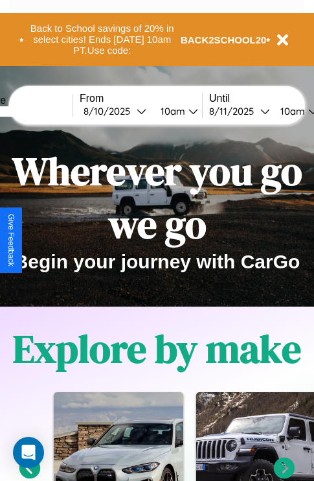
click at [43, 111] on input "text" at bounding box center [23, 111] width 97 height 10
type input "******"
click at [131, 111] on div "8 / 10 / 2025" at bounding box center [110, 111] width 53 height 12
select select "*"
select select "****"
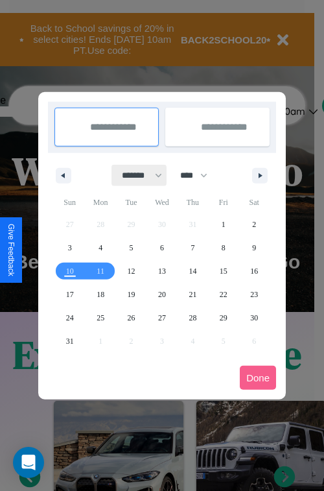
click at [136, 175] on select "******* ******** ***** ***** *** **** **** ****** ********* ******* ******** **…" at bounding box center [139, 175] width 55 height 21
select select "*"
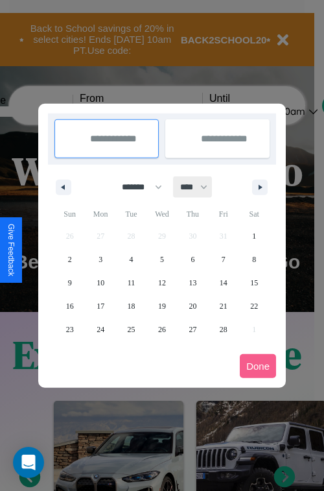
click at [200, 187] on select "**** **** **** **** **** **** **** **** **** **** **** **** **** **** **** ****…" at bounding box center [193, 186] width 39 height 21
select select "****"
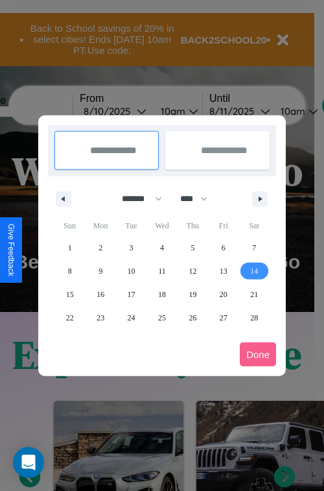
click at [254, 270] on span "14" at bounding box center [254, 270] width 8 height 23
type input "**********"
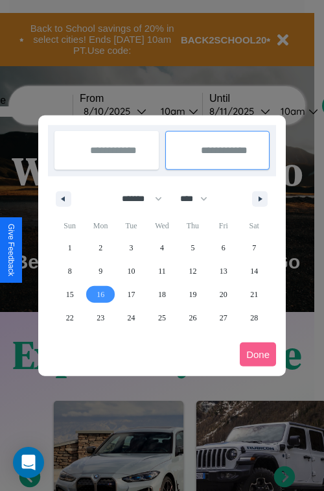
click at [100, 294] on span "16" at bounding box center [101, 294] width 8 height 23
type input "**********"
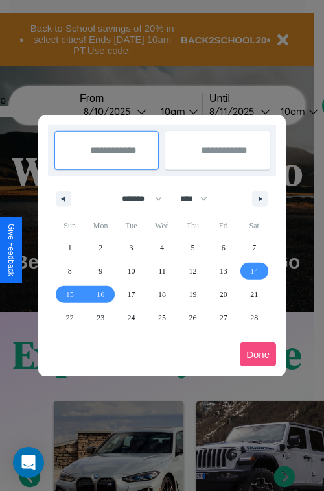
click at [258, 354] on button "Done" at bounding box center [258, 354] width 36 height 24
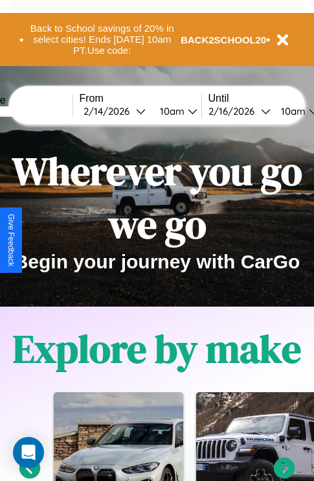
scroll to position [0, 48]
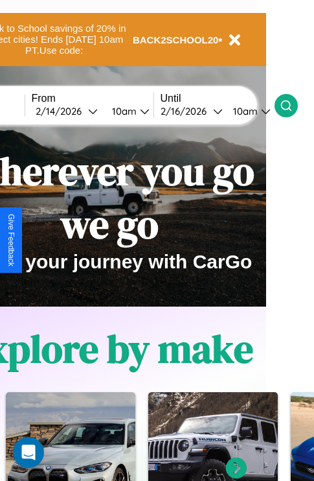
click at [293, 105] on icon at bounding box center [286, 105] width 13 height 13
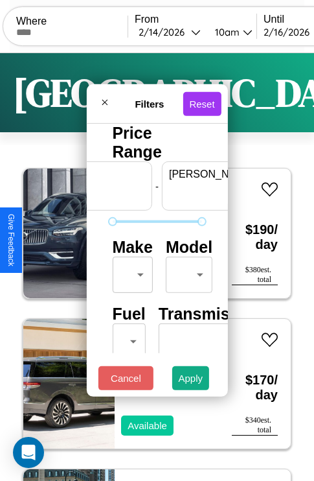
scroll to position [0, 80]
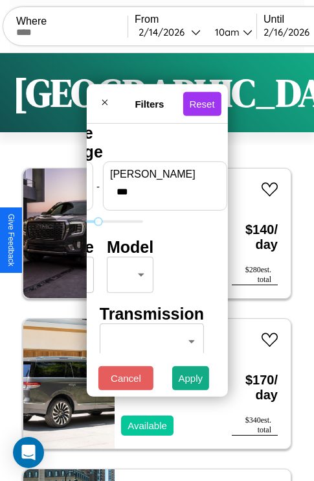
type input "***"
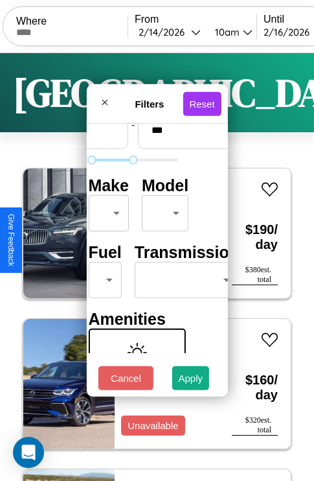
scroll to position [105, 41]
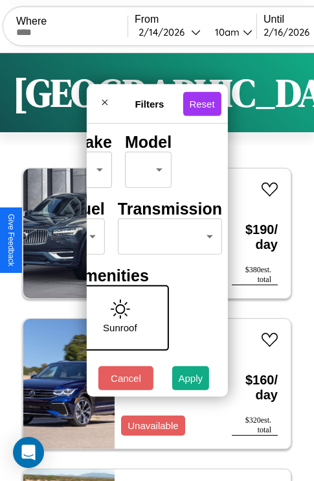
type input "**"
click at [167, 233] on body "CarGo Where From 2 / 14 / 2026 10am Until 2 / 16 / 2026 10am Become a Host Logi…" at bounding box center [157, 267] width 314 height 535
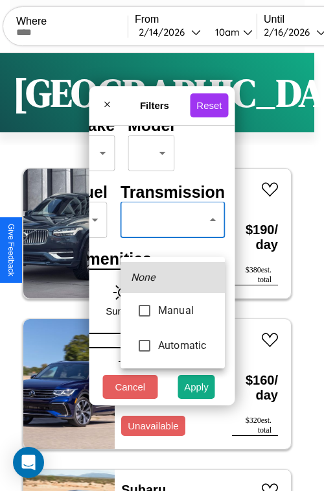
type input "*********"
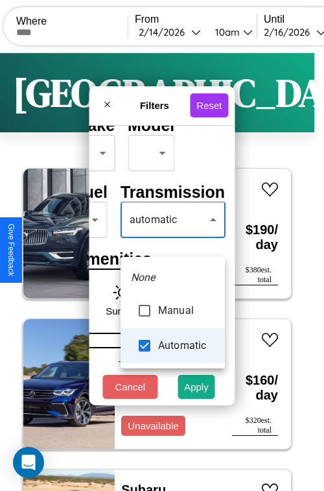
click at [172, 238] on div at bounding box center [162, 245] width 324 height 491
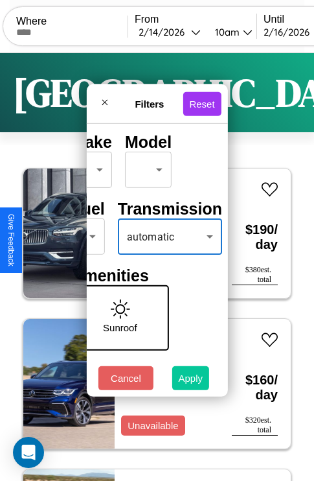
click at [191, 381] on button "Apply" at bounding box center [191, 378] width 38 height 24
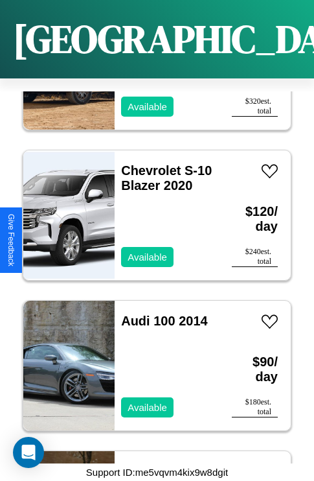
scroll to position [4709, 0]
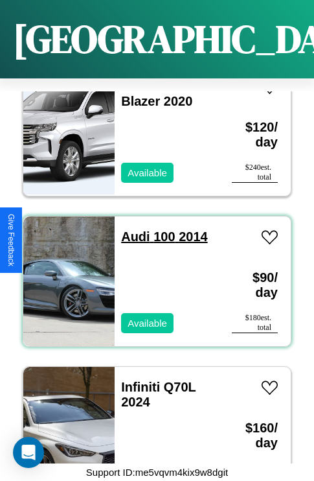
click at [132, 229] on link "Audi 100 2014" at bounding box center [164, 236] width 86 height 14
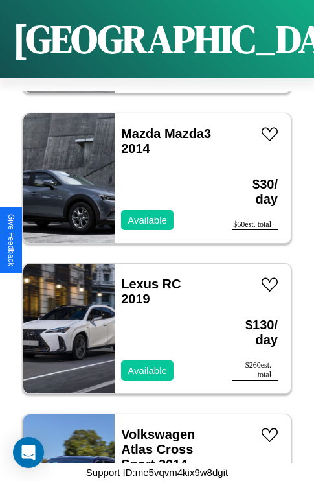
scroll to position [13578, 0]
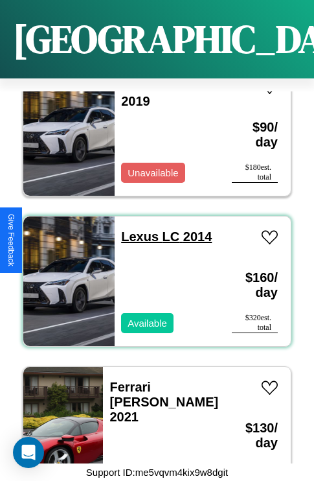
click at [136, 229] on link "Lexus LC 2014" at bounding box center [166, 236] width 91 height 14
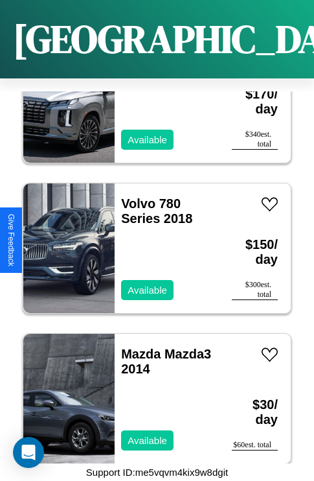
scroll to position [12827, 0]
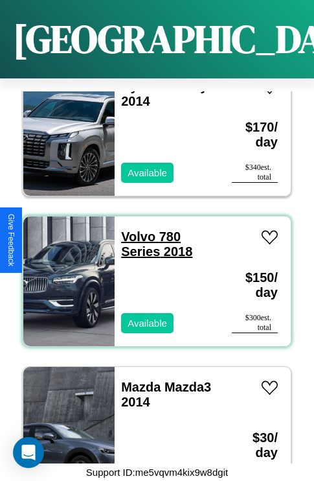
click at [134, 229] on link "Volvo 780 Series 2018" at bounding box center [156, 243] width 71 height 29
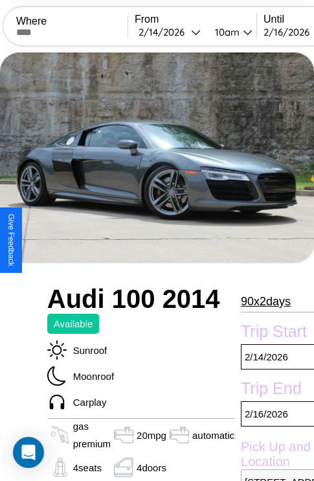
scroll to position [61, 0]
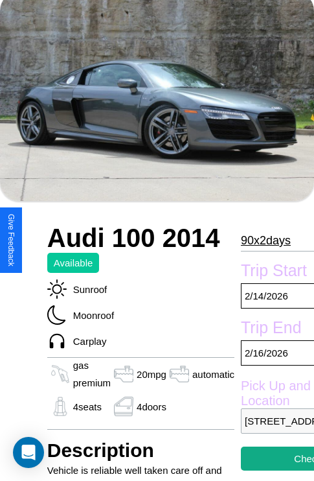
click at [265, 240] on p "90 x 2 days" at bounding box center [266, 240] width 50 height 21
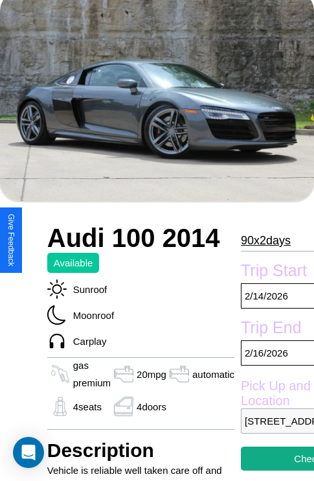
click at [265, 240] on p "90 x 2 days" at bounding box center [266, 240] width 50 height 21
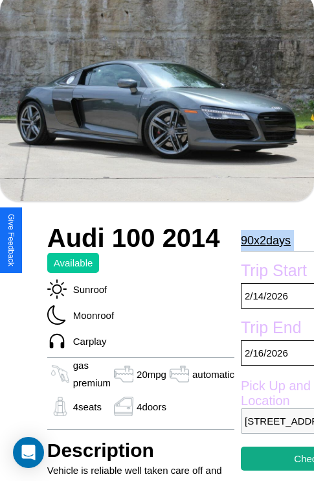
click at [265, 240] on p "90 x 2 days" at bounding box center [266, 240] width 50 height 21
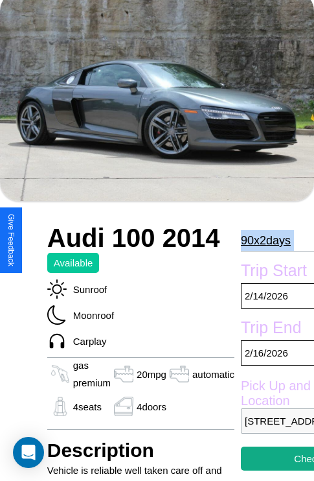
click at [265, 240] on p "90 x 2 days" at bounding box center [266, 240] width 50 height 21
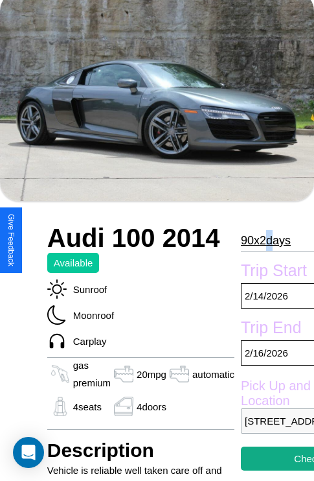
click at [265, 240] on p "90 x 2 days" at bounding box center [266, 240] width 50 height 21
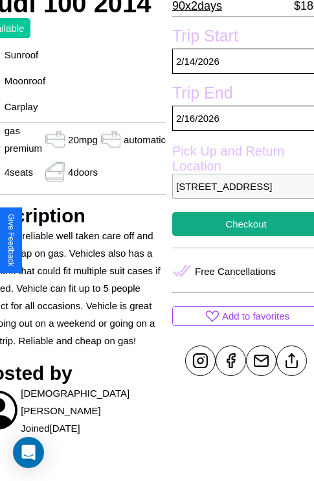
scroll to position [297, 69]
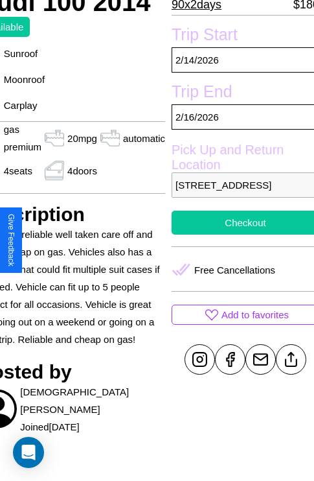
click at [240, 235] on button "Checkout" at bounding box center [246, 223] width 148 height 24
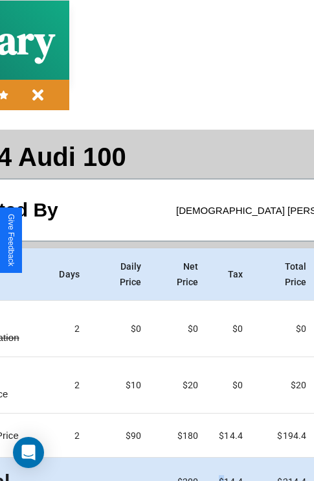
scroll to position [69, 148]
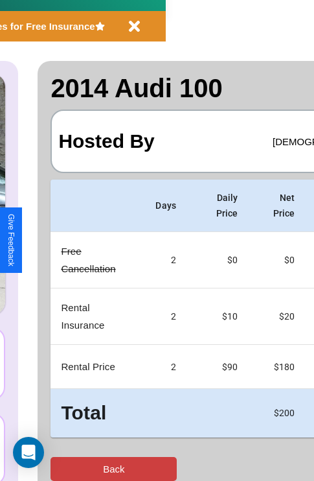
click at [63, 468] on button "Back" at bounding box center [114, 469] width 126 height 24
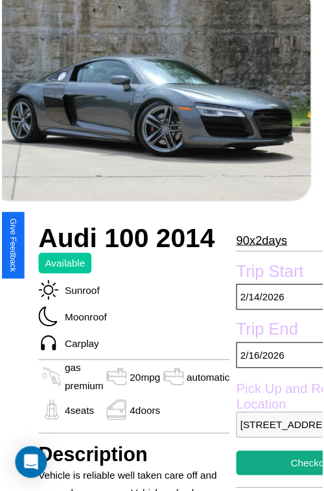
scroll to position [389, 69]
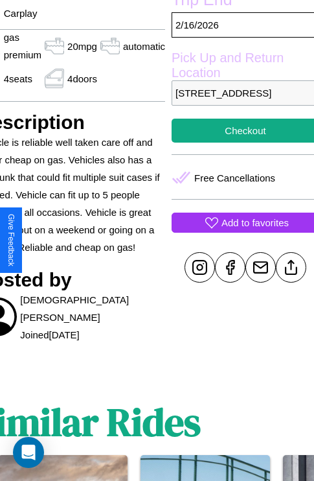
click at [240, 231] on p "Add to favorites" at bounding box center [255, 222] width 67 height 17
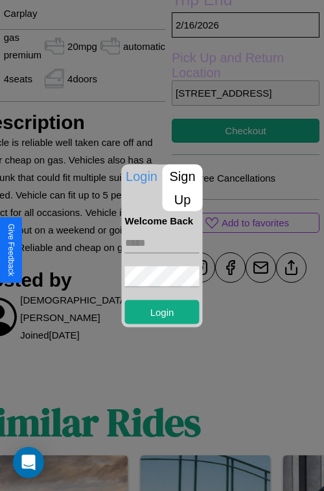
click at [182, 187] on p "Sign Up" at bounding box center [183, 187] width 40 height 47
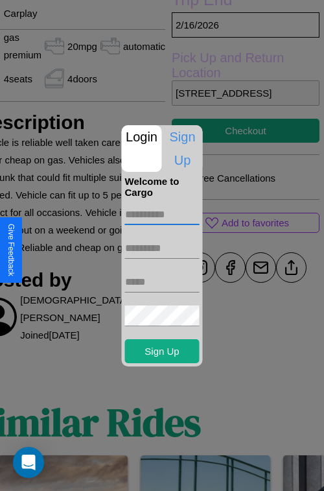
click at [162, 214] on input "text" at bounding box center [162, 214] width 75 height 21
type input "*******"
click at [162, 248] on input "text" at bounding box center [162, 248] width 75 height 21
type input "*****"
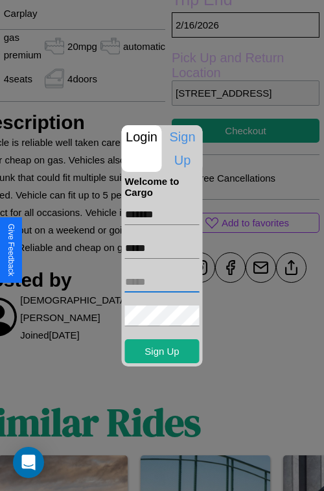
click at [162, 281] on input "text" at bounding box center [162, 282] width 75 height 21
type input "**********"
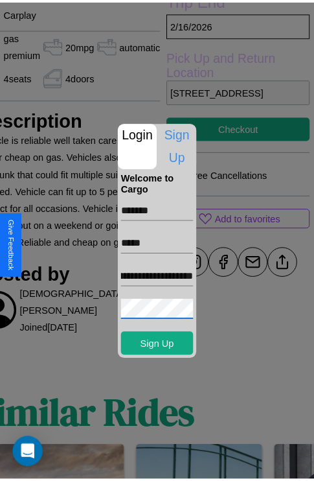
scroll to position [0, 0]
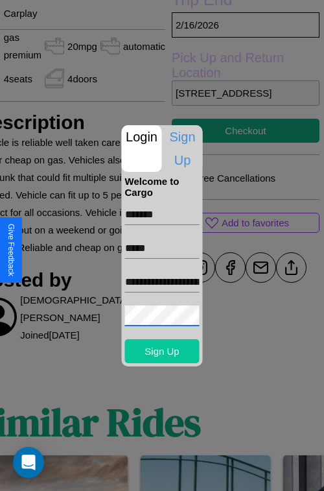
click at [162, 351] on button "Sign Up" at bounding box center [162, 351] width 75 height 24
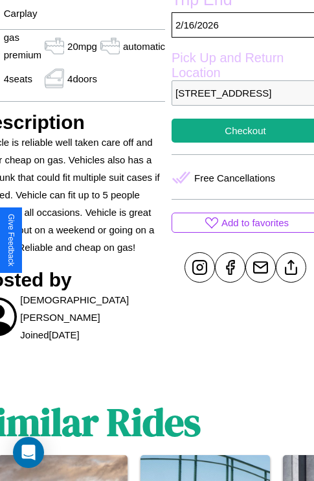
scroll to position [389, 69]
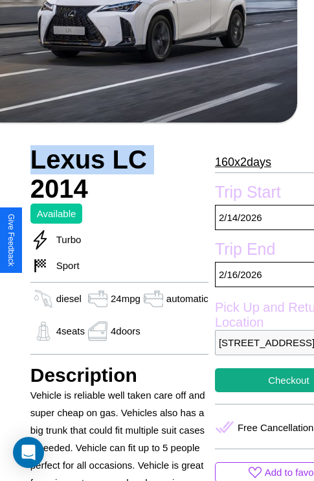
scroll to position [323, 57]
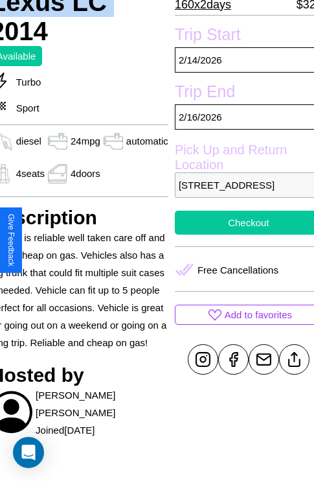
click at [240, 235] on button "Checkout" at bounding box center [249, 223] width 148 height 24
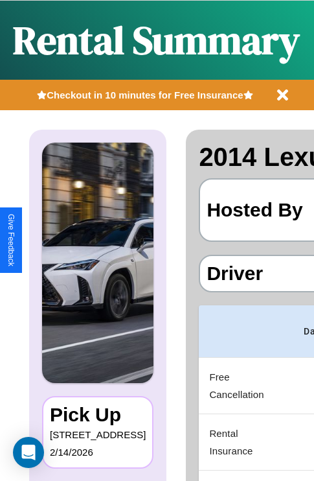
scroll to position [0, 245]
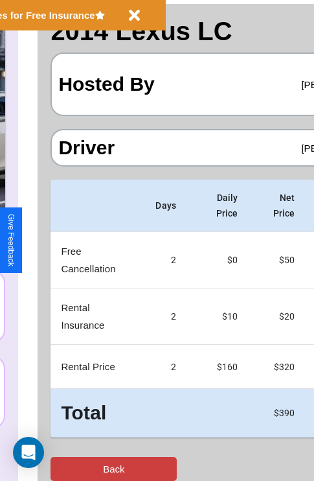
click at [63, 468] on button "Back" at bounding box center [114, 469] width 126 height 24
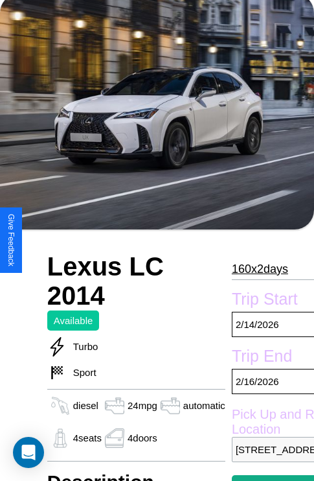
scroll to position [87, 0]
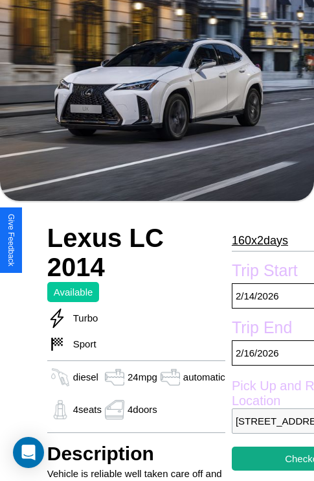
click at [256, 240] on p "160 x 2 days" at bounding box center [260, 240] width 56 height 21
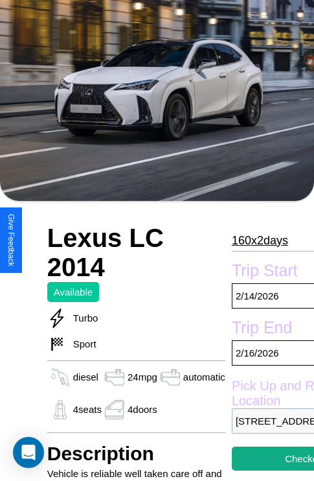
click at [256, 240] on p "160 x 2 days" at bounding box center [260, 240] width 56 height 21
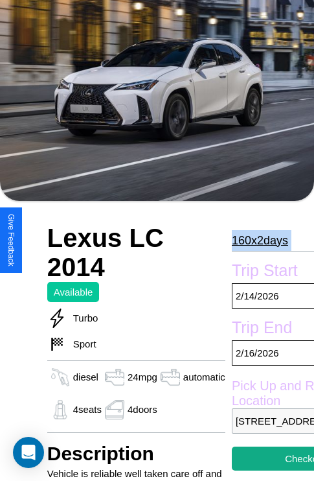
click at [256, 240] on p "160 x 2 days" at bounding box center [260, 240] width 56 height 21
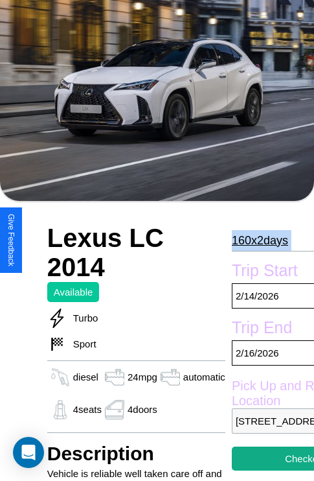
click at [256, 240] on p "160 x 2 days" at bounding box center [260, 240] width 56 height 21
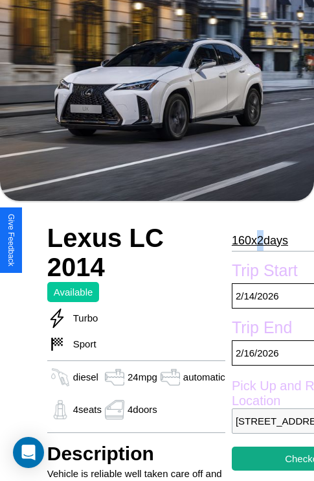
click at [256, 240] on p "160 x 2 days" at bounding box center [260, 240] width 56 height 21
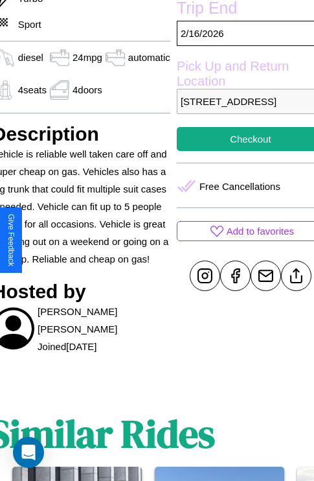
scroll to position [415, 57]
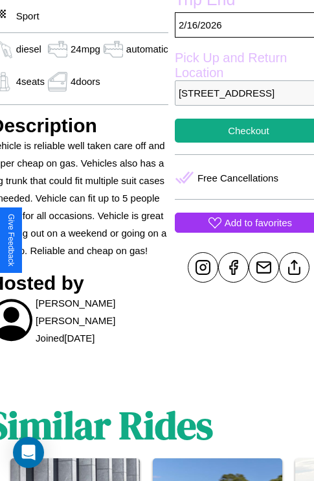
click at [240, 231] on p "Add to favorites" at bounding box center [258, 222] width 67 height 17
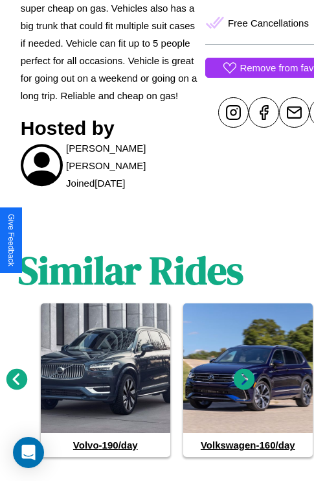
scroll to position [607, 19]
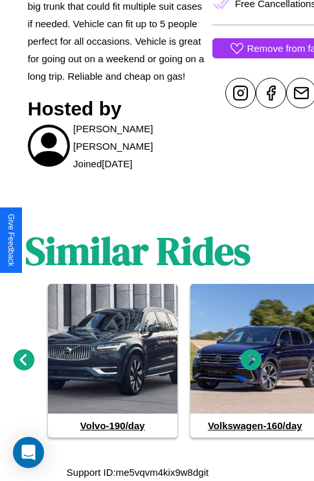
click at [251, 360] on icon at bounding box center [251, 359] width 21 height 21
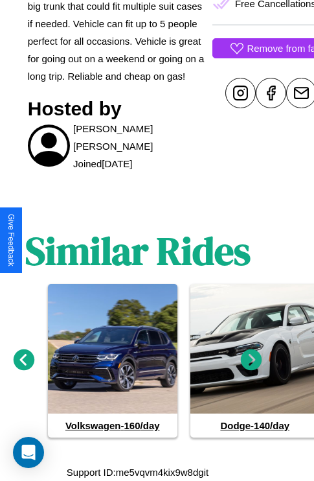
click at [251, 360] on icon at bounding box center [251, 359] width 21 height 21
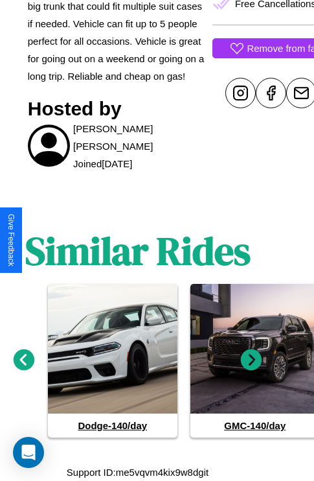
click at [251, 360] on icon at bounding box center [251, 359] width 21 height 21
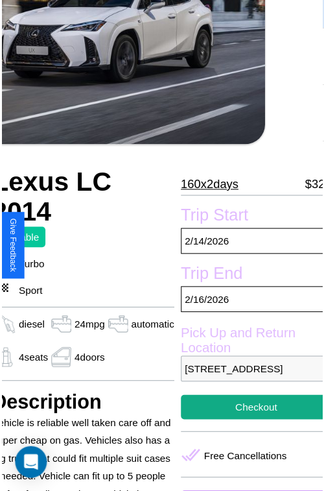
scroll to position [143, 57]
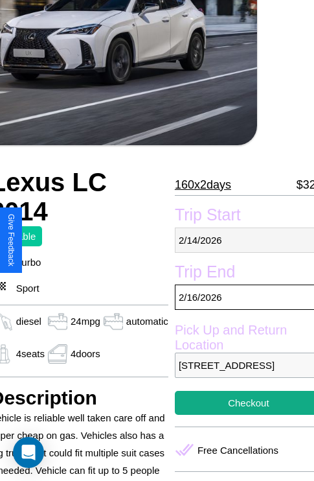
click at [240, 240] on p "2 / 14 / 2026" at bounding box center [249, 239] width 148 height 25
select select "*"
select select "****"
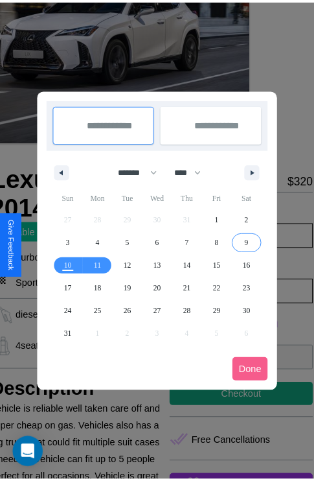
scroll to position [0, 57]
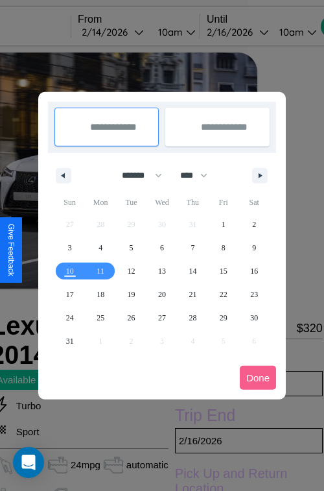
click at [130, 32] on div at bounding box center [162, 245] width 324 height 491
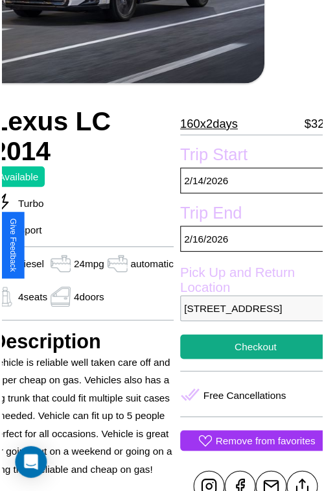
scroll to position [323, 57]
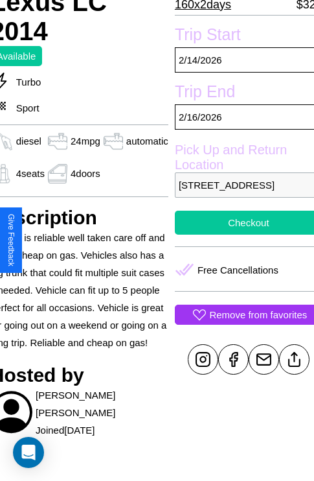
click at [240, 235] on button "Checkout" at bounding box center [249, 223] width 148 height 24
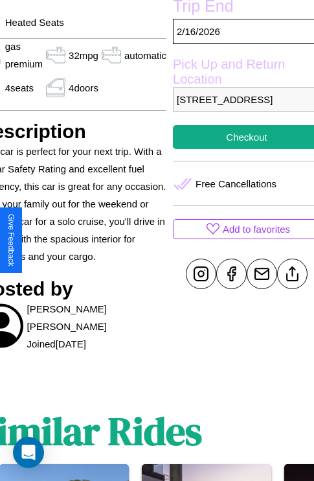
scroll to position [376, 69]
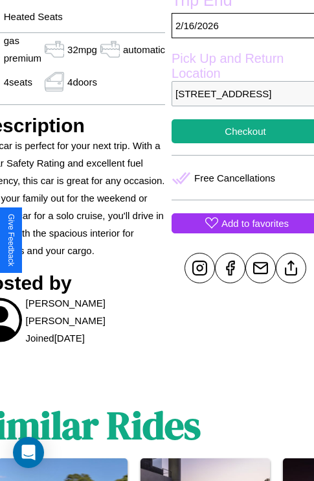
click at [240, 232] on p "Add to favorites" at bounding box center [255, 222] width 67 height 17
